Goal: Use online tool/utility

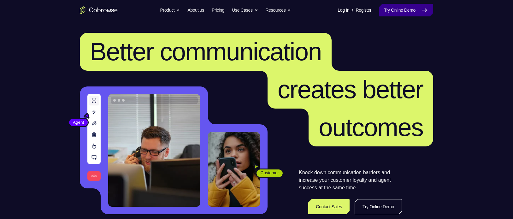
click at [385, 7] on link "Try Online Demo" at bounding box center [406, 10] width 54 height 13
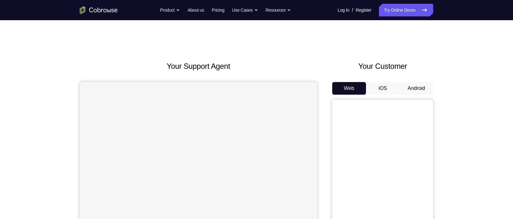
click at [417, 82] on button "Android" at bounding box center [417, 88] width 34 height 13
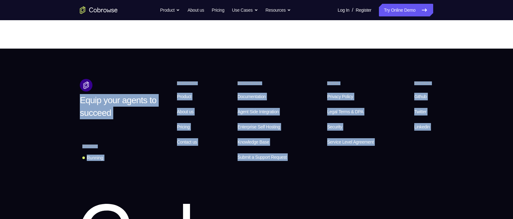
scroll to position [465, 0]
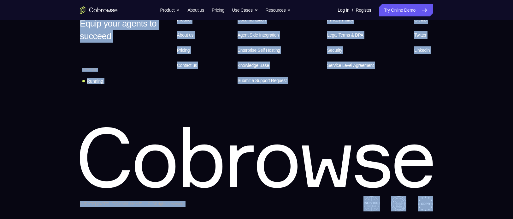
drag, startPoint x: 152, startPoint y: 58, endPoint x: 447, endPoint y: 202, distance: 328.9
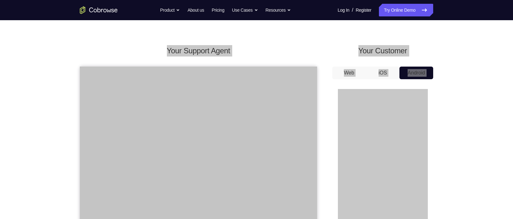
scroll to position [0, 0]
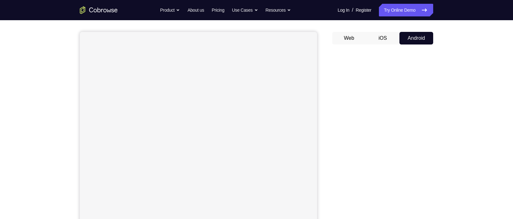
scroll to position [50, 0]
